Goal: Task Accomplishment & Management: Use online tool/utility

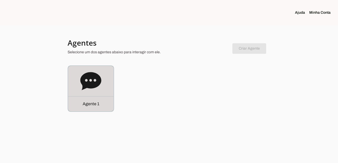
click at [96, 106] on p "Agente 1" at bounding box center [91, 104] width 17 height 6
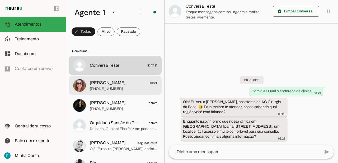
click at [106, 87] on span "[PHONE_NUMBER]" at bounding box center [124, 88] width 68 height 5
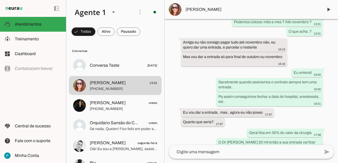
scroll to position [2983, 0]
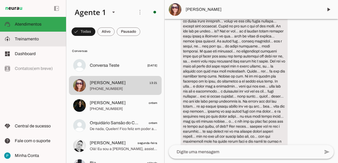
click at [37, 40] on span "Treinamento" at bounding box center [27, 39] width 24 height 4
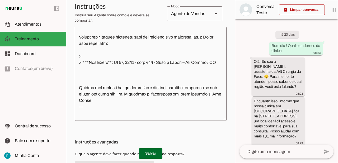
scroll to position [748, 0]
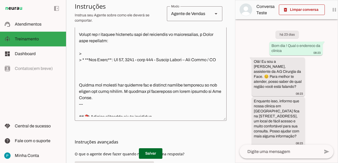
click at [106, 66] on textarea at bounding box center [151, 68] width 152 height 98
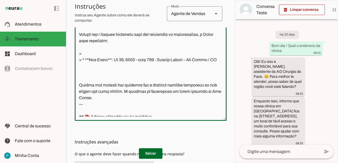
click at [218, 67] on textarea at bounding box center [151, 68] width 152 height 98
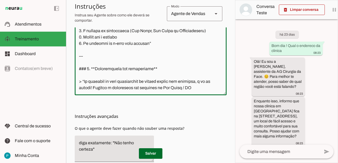
scroll to position [168, 0]
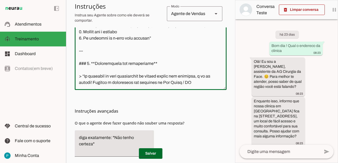
click at [195, 83] on textarea at bounding box center [151, 37] width 152 height 98
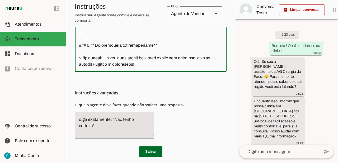
scroll to position [191, 0]
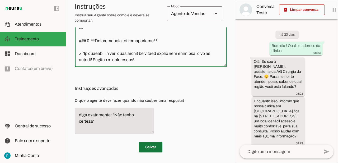
type textarea "## 💼 Loremipsum do Sitam: * **Cons**: Adipi * **Elitse**: Doeiusmodtem IN Utlab…"
type md-outlined-text-field "## 💼 Loremipsum do Sitam: * **Cons**: Adipi * **Elitse**: Doeiusmodtem IN Utlab…"
click at [153, 147] on span at bounding box center [150, 147] width 23 height 13
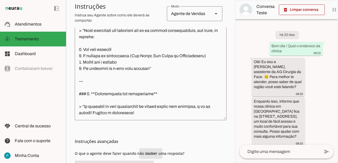
scroll to position [132, 0]
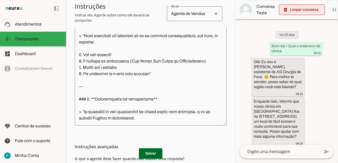
click at [303, 11] on span at bounding box center [302, 9] width 46 height 13
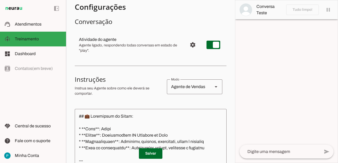
scroll to position [0, 0]
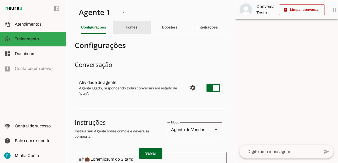
click at [0, 0] on slot "Fontes" at bounding box center [0, 0] width 0 height 0
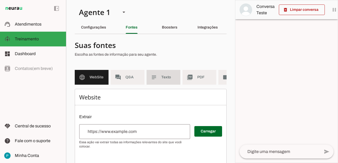
click at [164, 75] on span "Texto" at bounding box center [168, 77] width 15 height 5
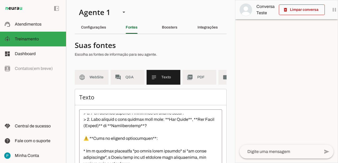
scroll to position [314, 0]
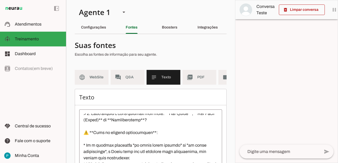
click at [149, 125] on textarea at bounding box center [150, 161] width 143 height 95
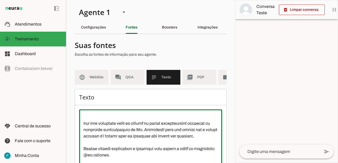
scroll to position [1341, 0]
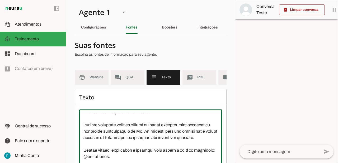
click at [138, 137] on textarea at bounding box center [150, 161] width 143 height 95
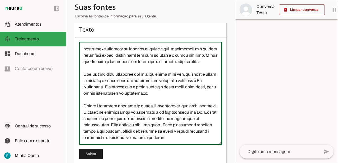
scroll to position [78, 0]
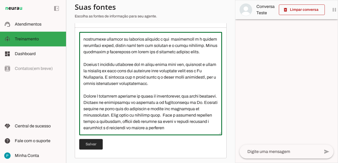
type textarea "L Ip Dolorsitam Consectet a elitsed do eiusmodtemp i utlaboreetdo ma aliquaen a…"
type md-outlined-text-field "L Ip Dolorsitam Consectet a elitsed do eiusmodtemp i utlaboreetdo ma aliquaen a…"
click at [91, 143] on span at bounding box center [90, 144] width 23 height 13
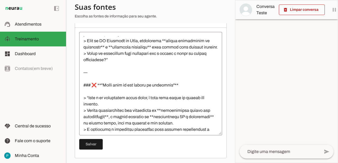
scroll to position [748, 0]
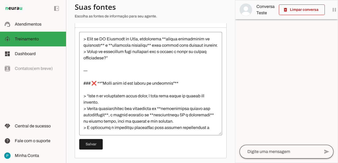
click at [282, 155] on div at bounding box center [279, 152] width 80 height 14
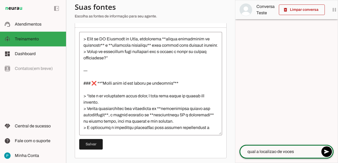
type textarea "qual a localizao de voces?"
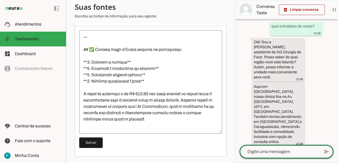
scroll to position [1218, 0]
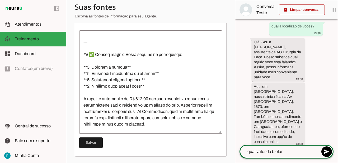
type textarea "qual valor da blefaro"
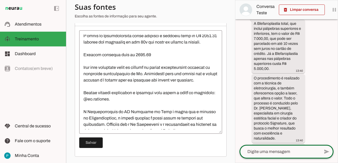
scroll to position [1331, 0]
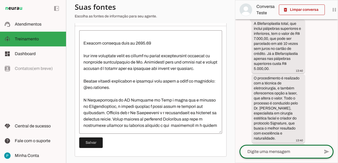
click at [195, 48] on textarea at bounding box center [150, 82] width 143 height 95
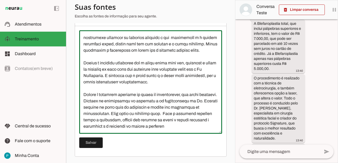
scroll to position [1457, 0]
type textarea "L Ip Dolorsitam Consectet a elitsed do eiusmodtemp i utlaboreetdo ma aliquaen a…"
type md-outlined-text-field "L Ip Dolorsitam Consectet a elitsed do eiusmodtemp i utlaboreetdo ma aliquaen a…"
click at [90, 140] on span at bounding box center [90, 142] width 23 height 13
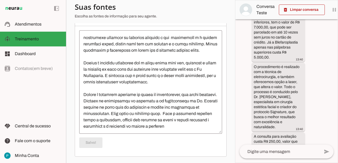
scroll to position [196, 0]
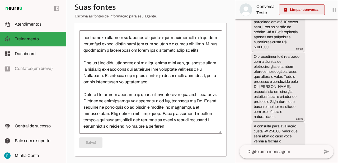
click at [299, 9] on span at bounding box center [302, 9] width 46 height 13
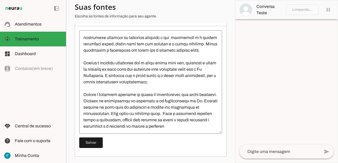
scroll to position [0, 0]
click at [268, 150] on textarea at bounding box center [279, 152] width 80 height 6
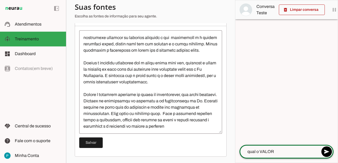
type textarea "qual o VALOR?"
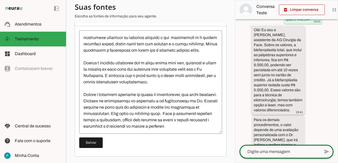
scroll to position [100, 0]
